Goal: Find contact information: Find contact information

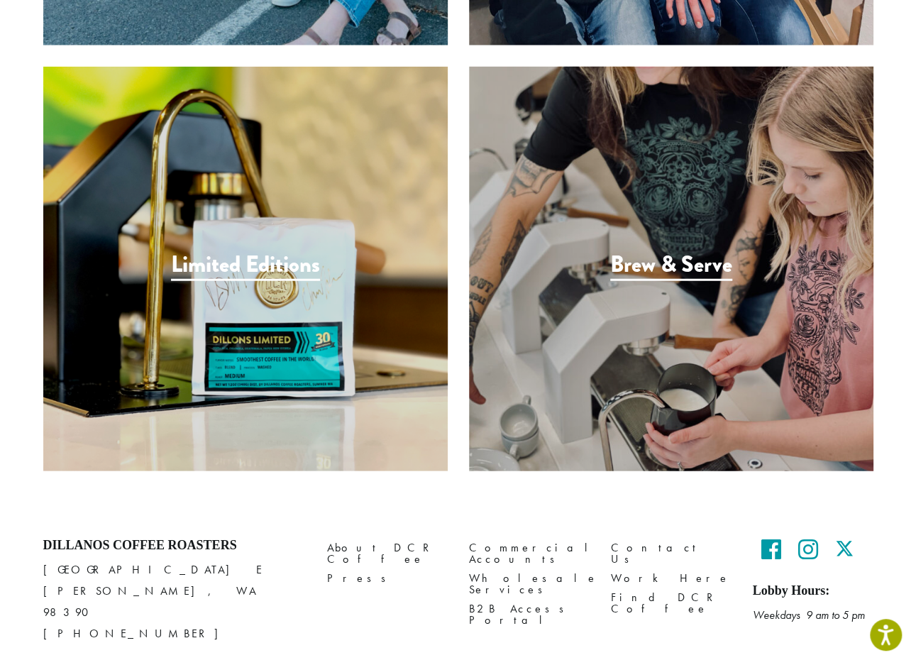
scroll to position [1847, 0]
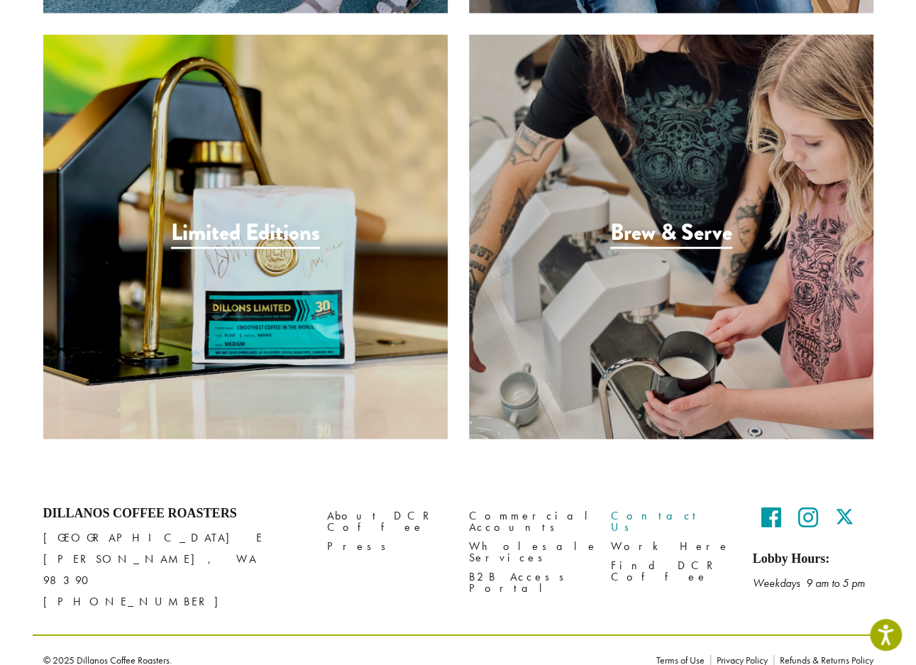
click at [643, 513] on link "Contact Us" at bounding box center [671, 521] width 121 height 31
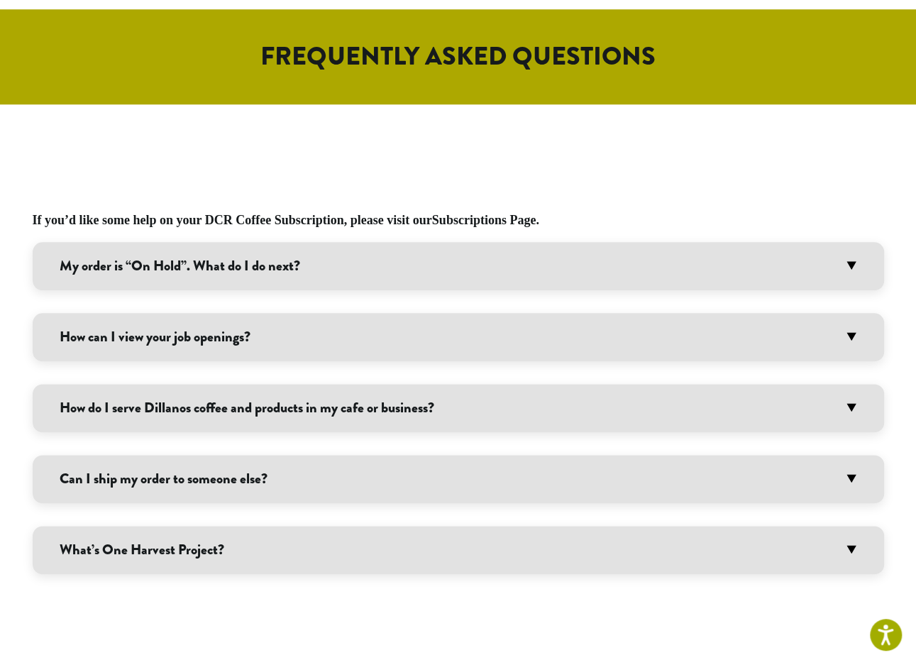
scroll to position [466, 0]
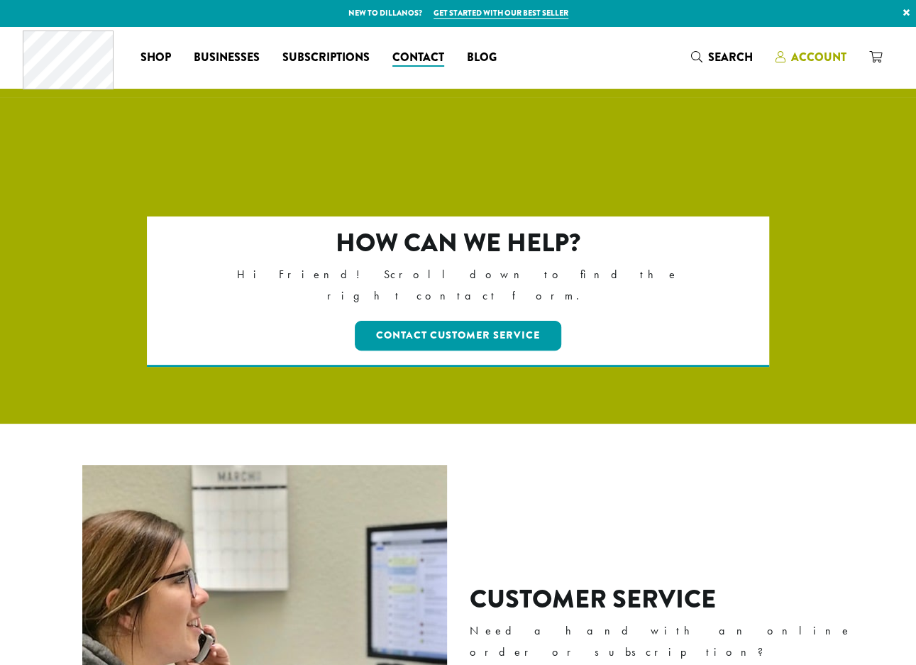
click at [806, 58] on span "Account" at bounding box center [818, 57] width 55 height 16
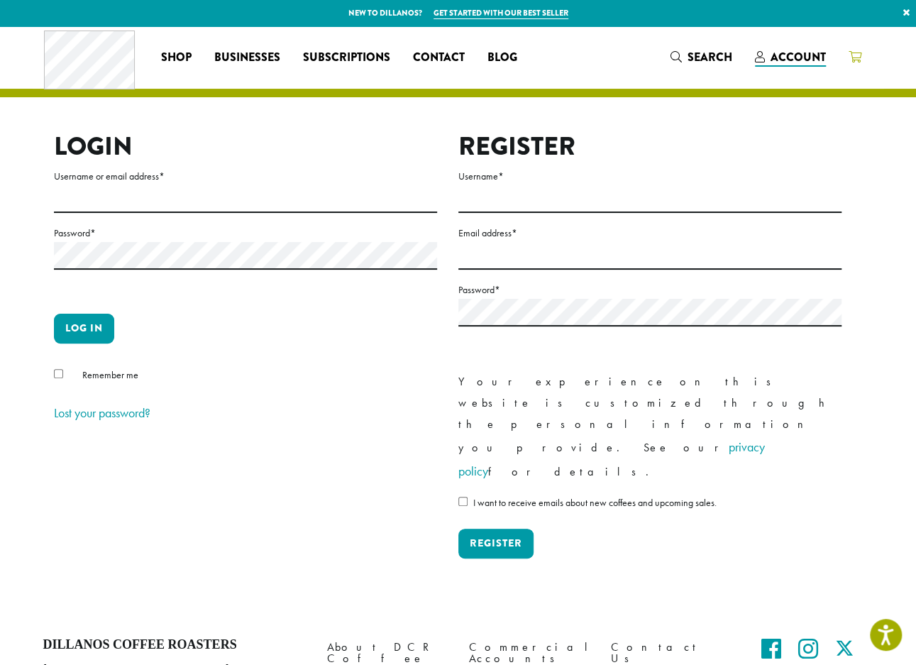
click at [854, 62] on icon at bounding box center [855, 56] width 13 height 11
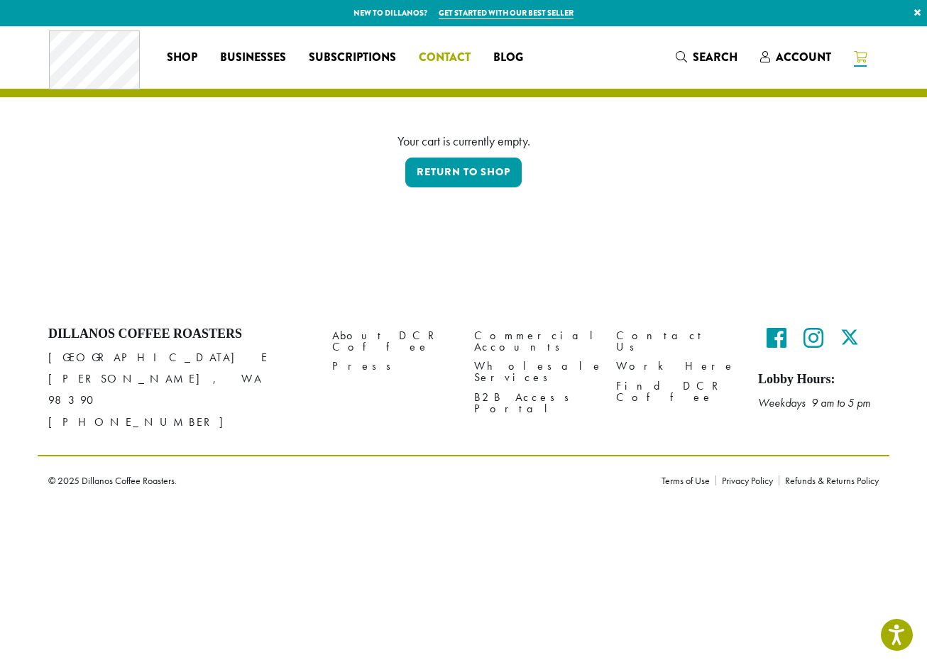
click at [447, 53] on span "Contact" at bounding box center [445, 58] width 52 height 18
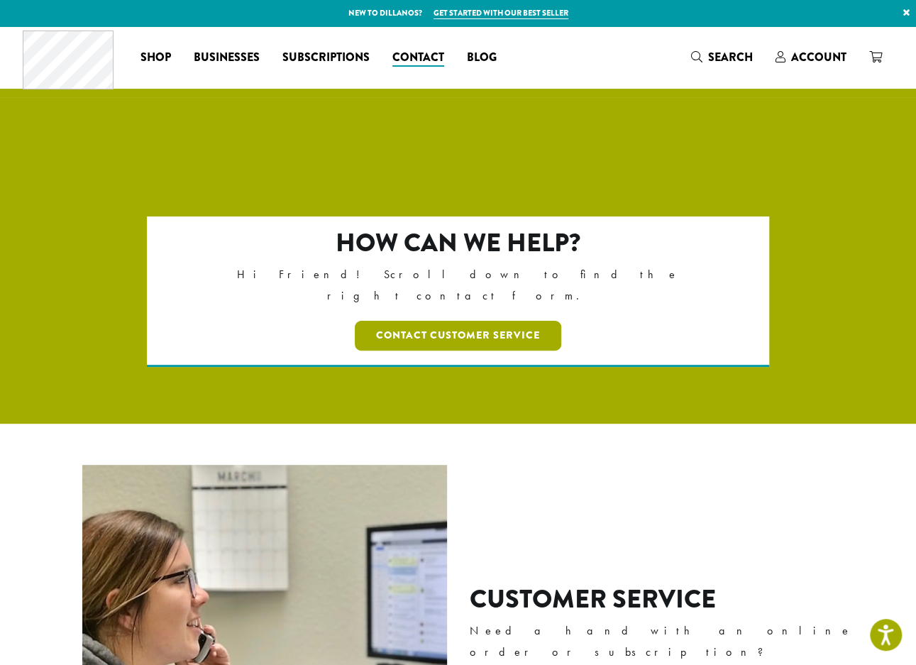
click at [475, 321] on link "Contact Customer Service" at bounding box center [458, 336] width 207 height 30
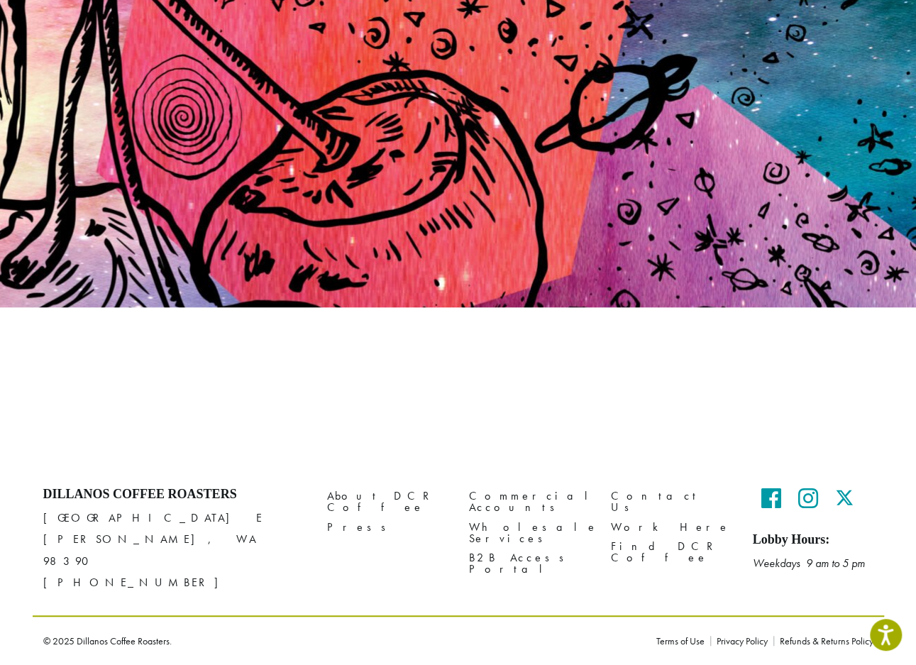
scroll to position [82, 0]
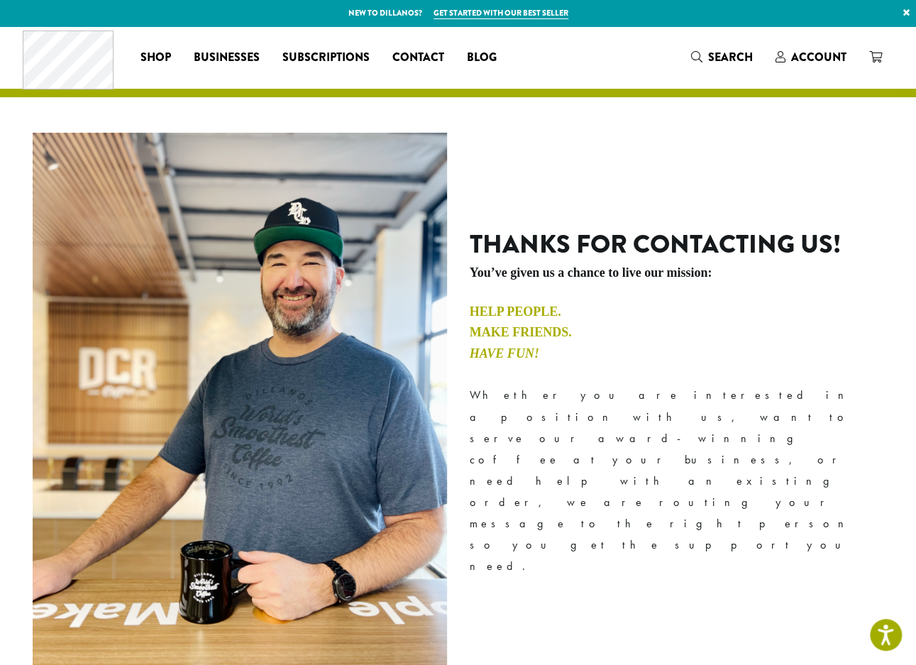
click at [9, 661] on div "Thanks for contacting us! You’ve given us a chance to live our mission: Help Pe…" at bounding box center [458, 409] width 916 height 624
